Goal: Information Seeking & Learning: Understand process/instructions

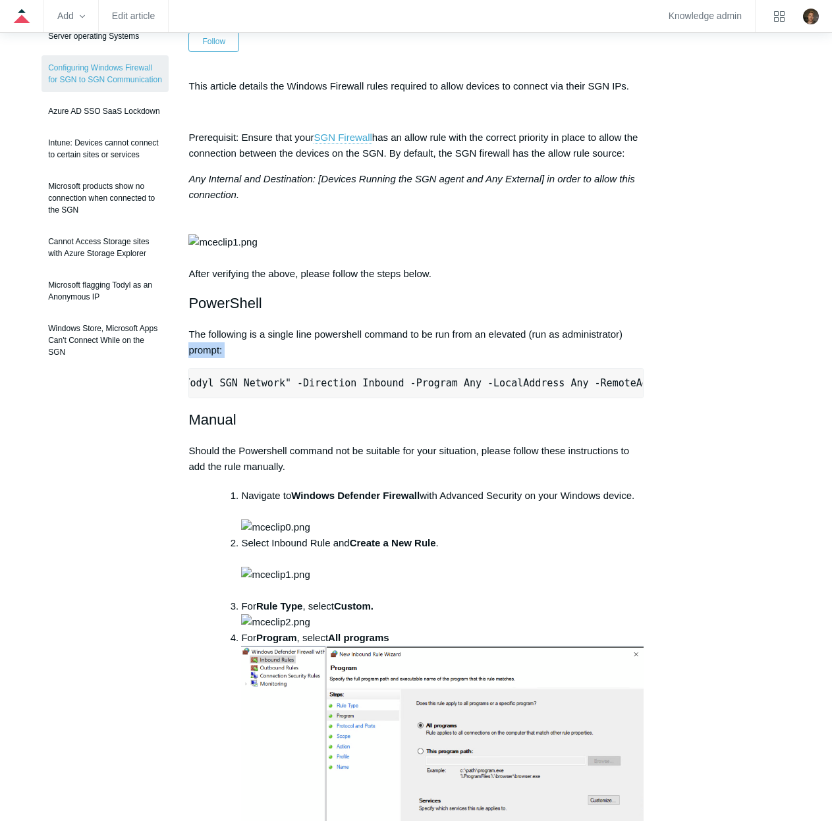
scroll to position [0, 425]
drag, startPoint x: 199, startPoint y: 430, endPoint x: 662, endPoint y: 437, distance: 462.9
copy pre "New-NetFirewallRule -DisplayName "Todyl SGN Network" -Direction Inbound -Progra…"
drag, startPoint x: 240, startPoint y: 400, endPoint x: 183, endPoint y: 386, distance: 58.3
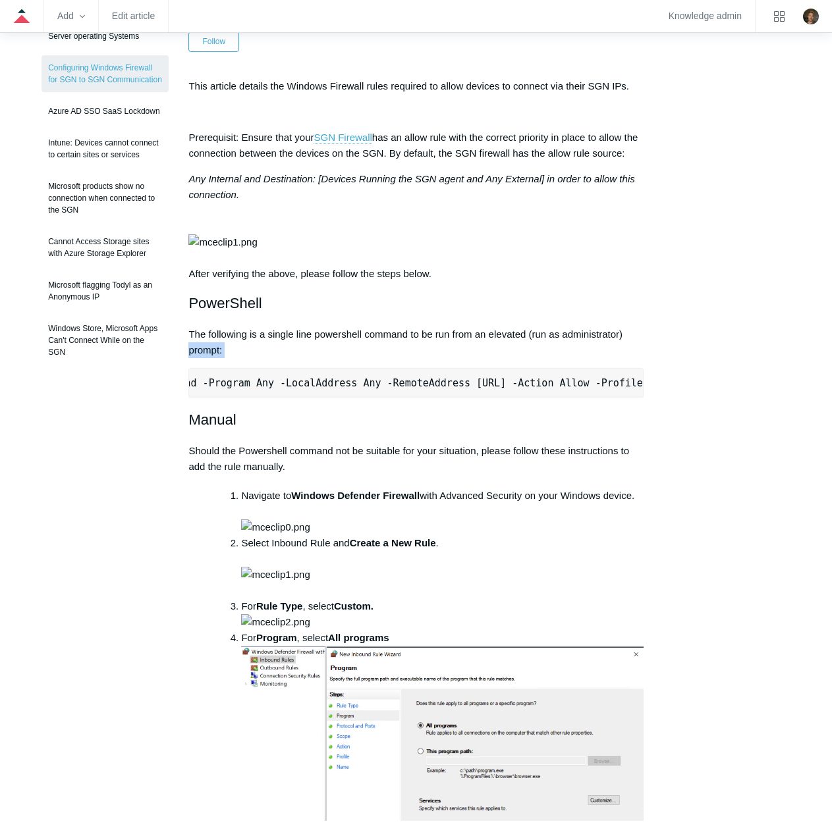
copy p "The following is a single line powershell command to be run from an elevated (r…"
click at [450, 358] on p "The following is a single line powershell command to be run from an elevated (r…" at bounding box center [415, 343] width 454 height 32
drag, startPoint x: 292, startPoint y: 396, endPoint x: 257, endPoint y: 394, distance: 35.0
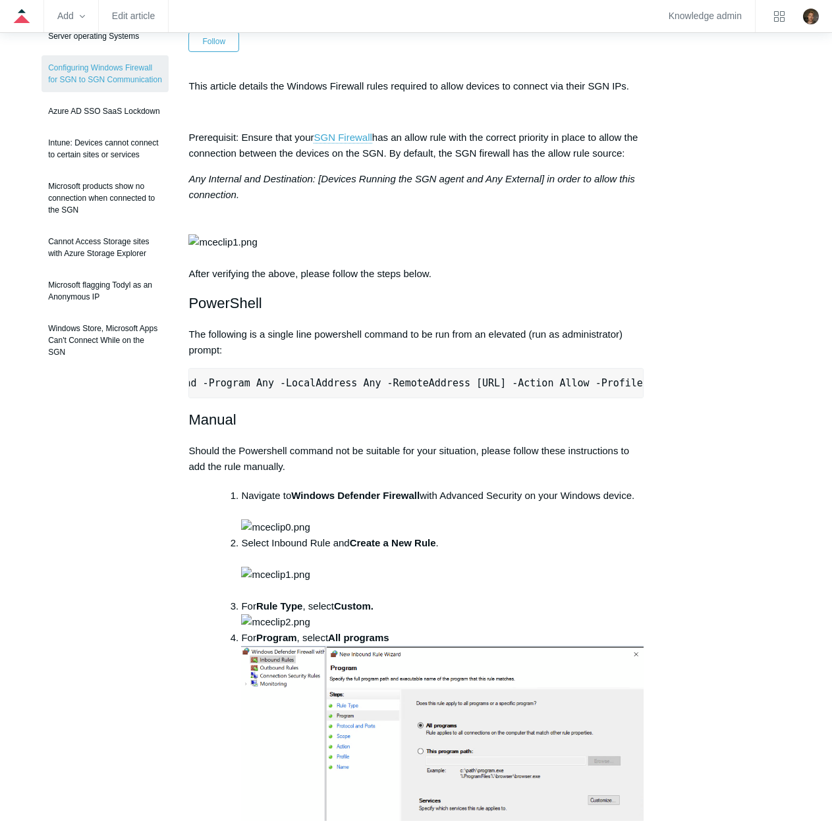
click at [257, 358] on p "The following is a single line powershell command to be run from an elevated (r…" at bounding box center [415, 343] width 454 height 32
drag, startPoint x: 196, startPoint y: 431, endPoint x: 635, endPoint y: 424, distance: 439.9
click at [630, 398] on pre "New-NetFirewallRule -DisplayName "Todyl SGN Network" -Direction Inbound -Progra…" at bounding box center [415, 383] width 454 height 30
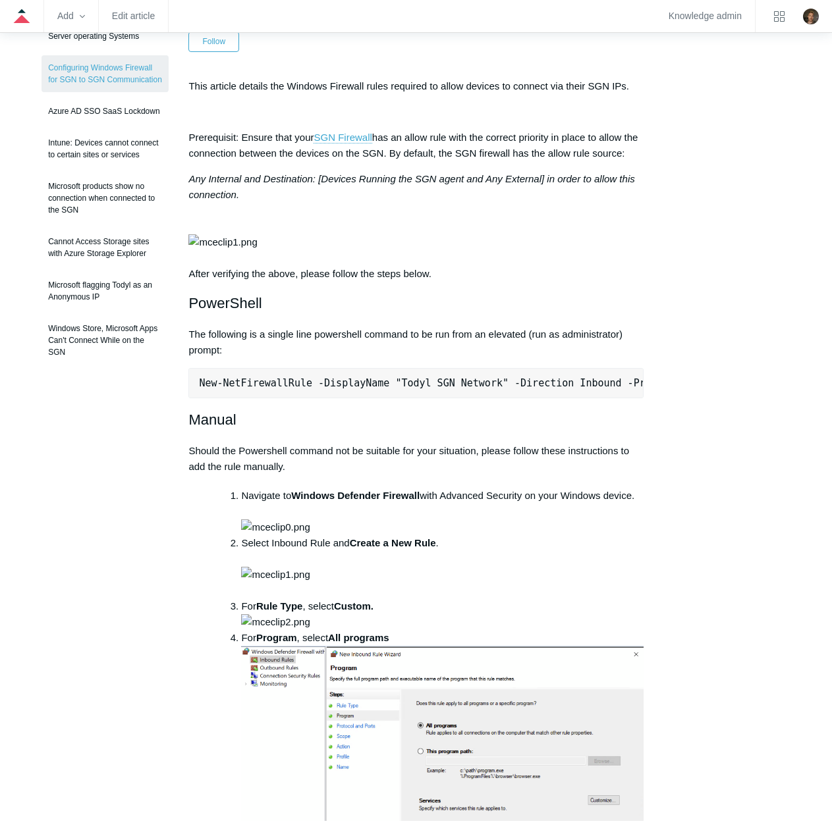
drag, startPoint x: 633, startPoint y: 431, endPoint x: 198, endPoint y: 437, distance: 435.9
click at [198, 398] on pre "New-NetFirewallRule -DisplayName "Todyl SGN Network" -Direction Inbound -Progra…" at bounding box center [415, 383] width 454 height 30
copy pre "New-NetFirewallRule -DisplayName "Todyl SGN Network" -Direction Inbound -Progra…"
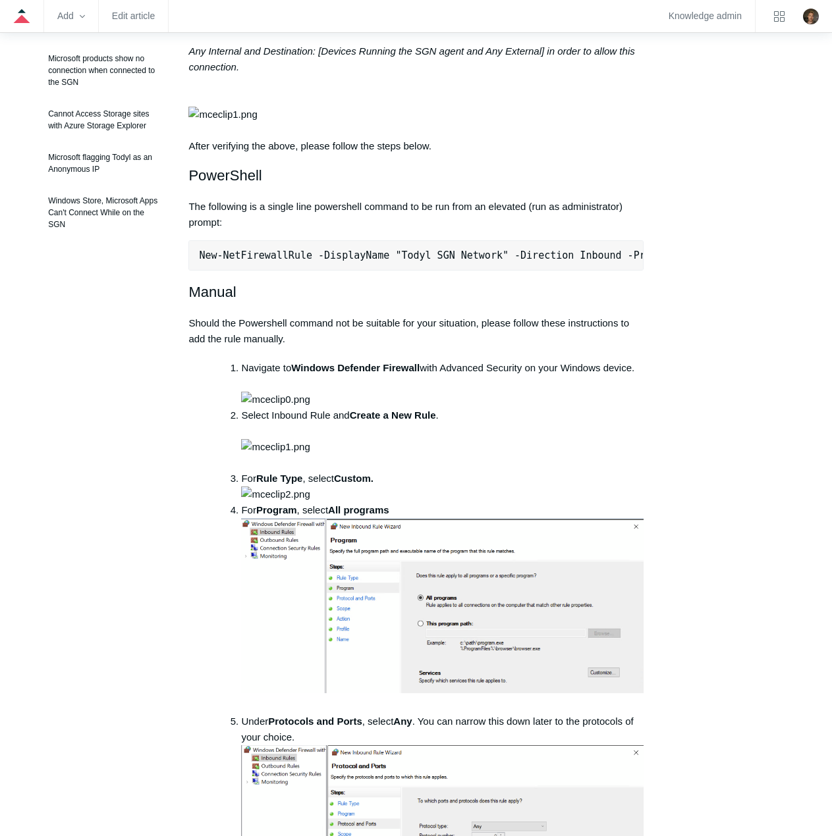
scroll to position [329, 0]
